Goal: Information Seeking & Learning: Learn about a topic

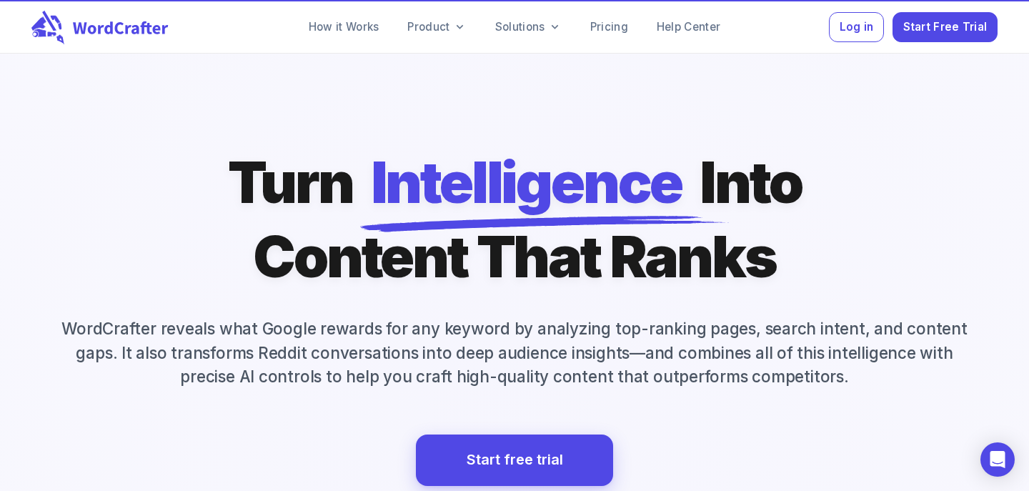
scroll to position [13, 0]
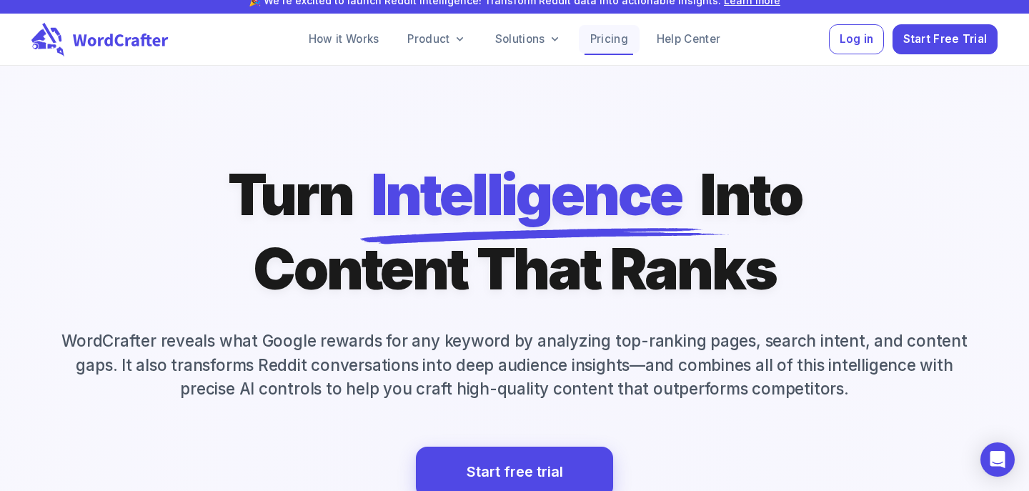
click at [599, 49] on link "Pricing" at bounding box center [609, 39] width 61 height 29
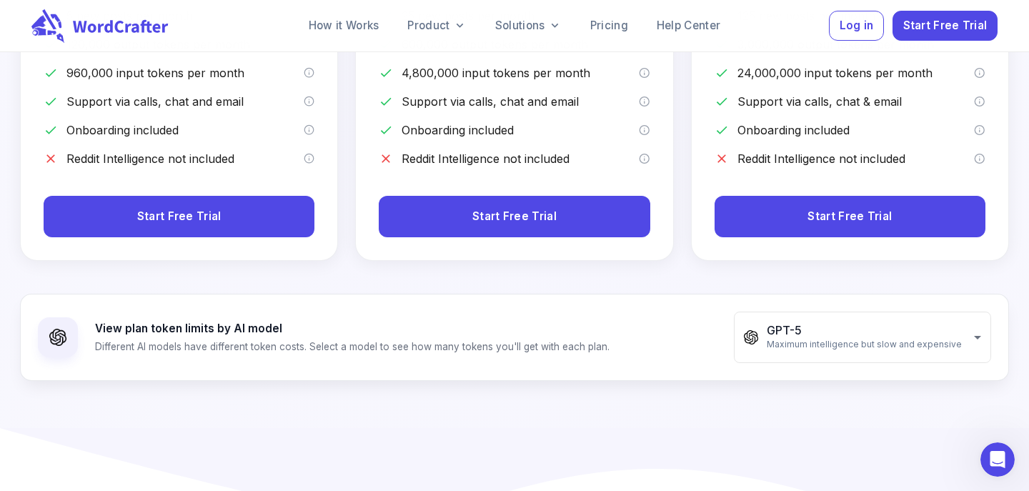
scroll to position [541, 0]
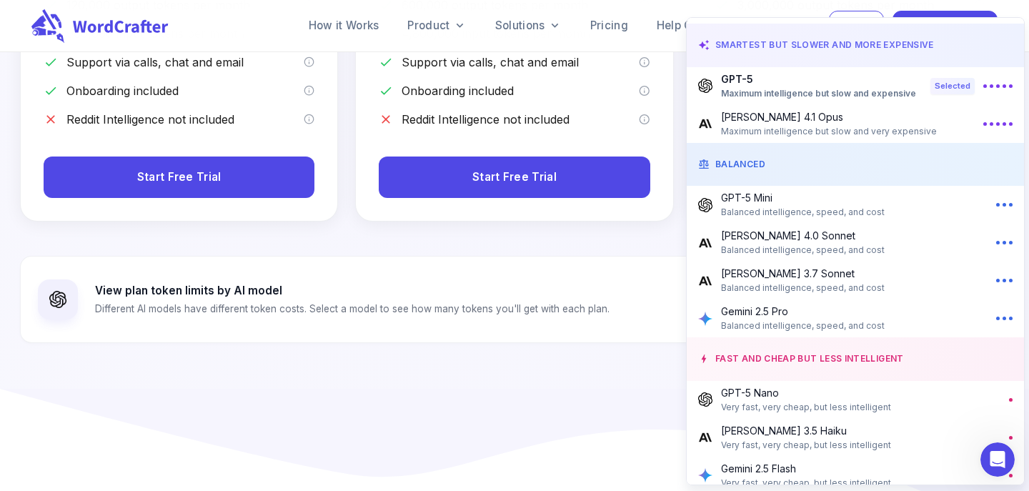
scroll to position [16, 0]
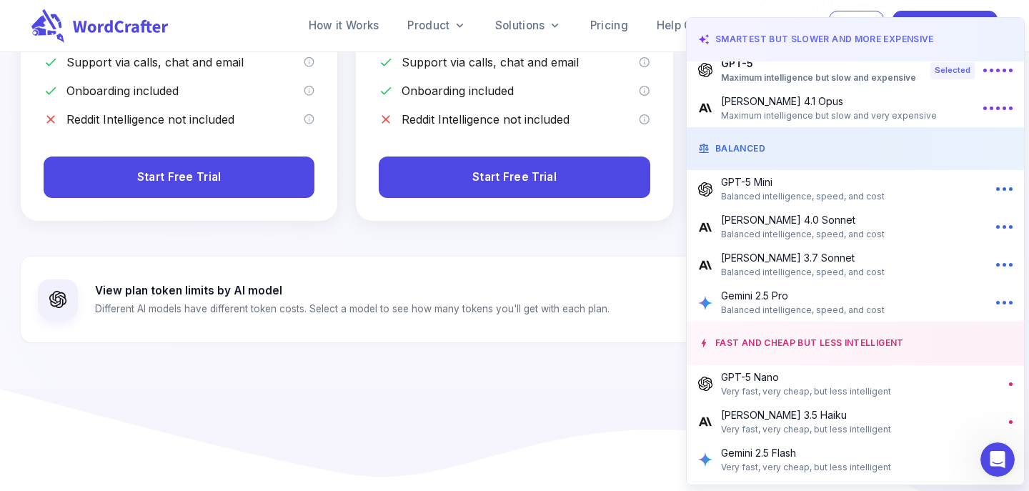
click at [556, 437] on div at bounding box center [514, 245] width 1029 height 491
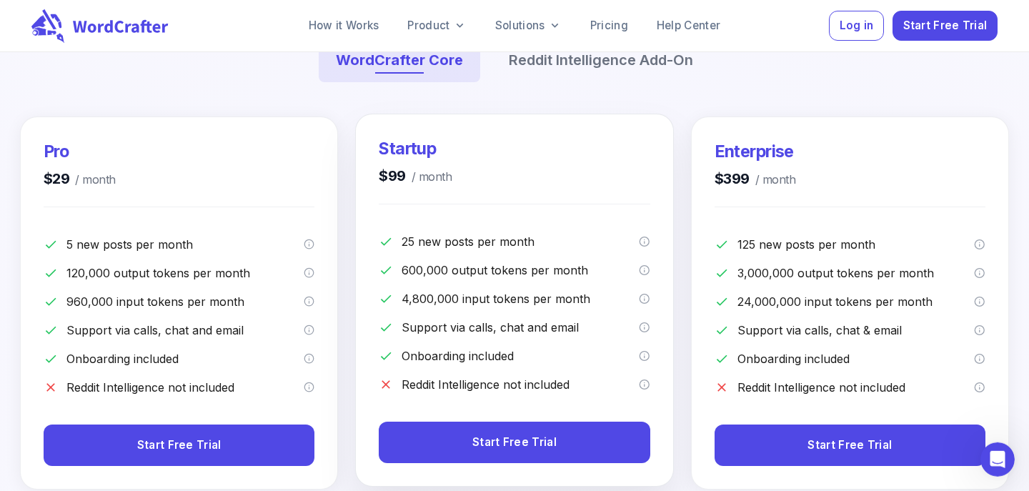
scroll to position [294, 0]
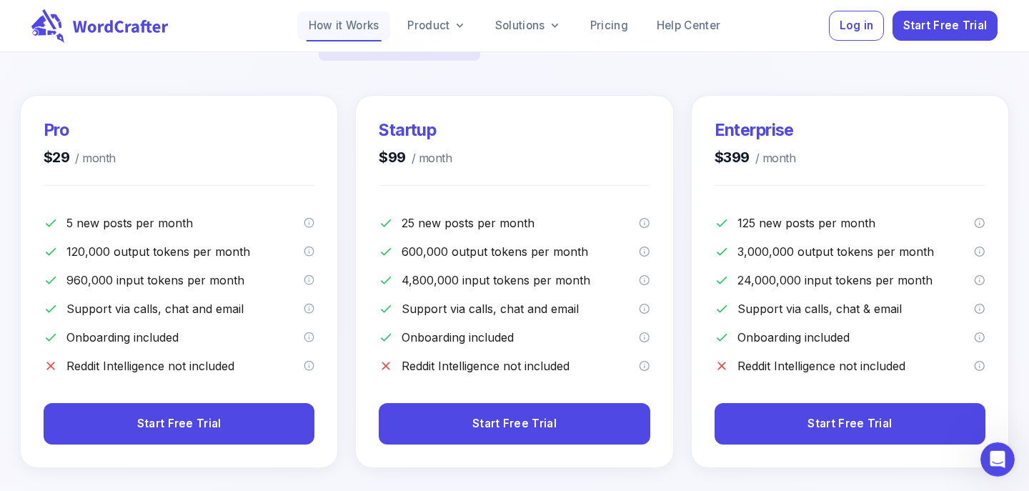
click at [347, 36] on link "How it Works" at bounding box center [344, 25] width 94 height 29
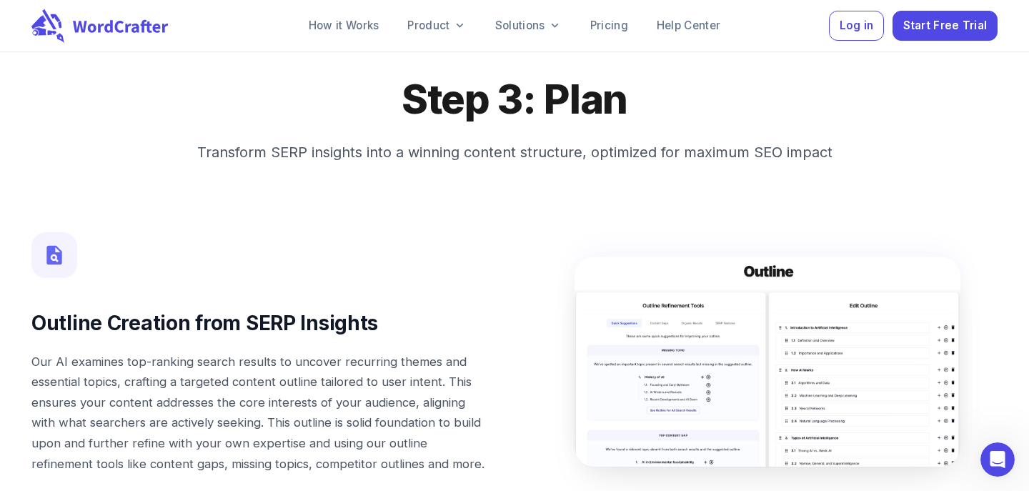
scroll to position [6773, 0]
